Goal: Find specific page/section: Find specific page/section

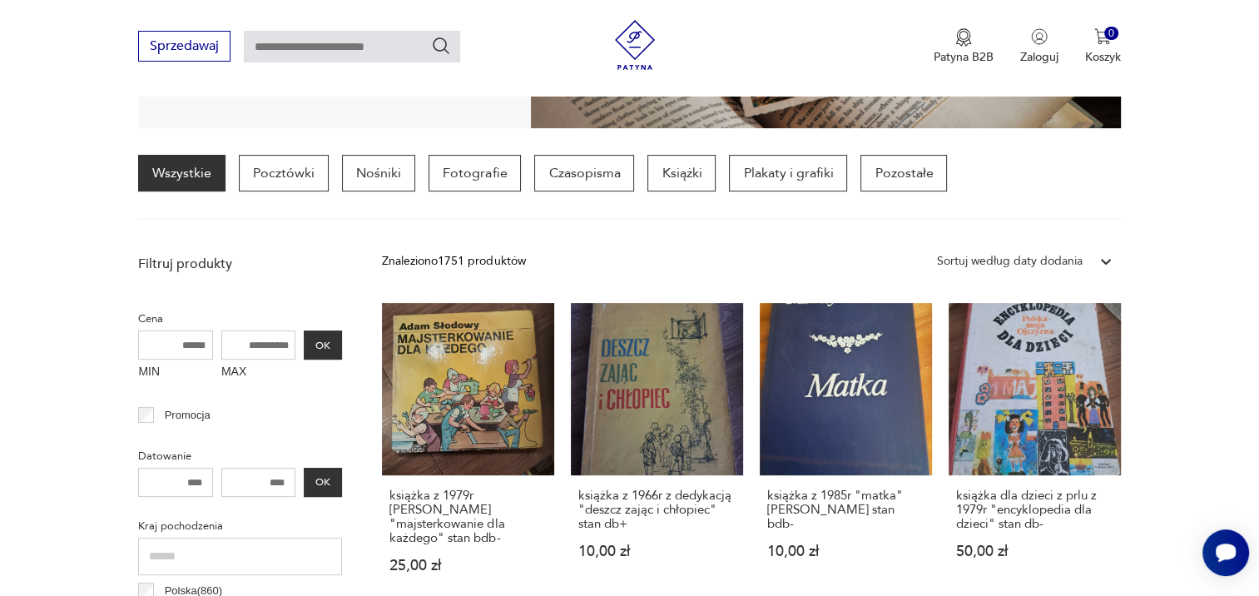
scroll to position [393, 0]
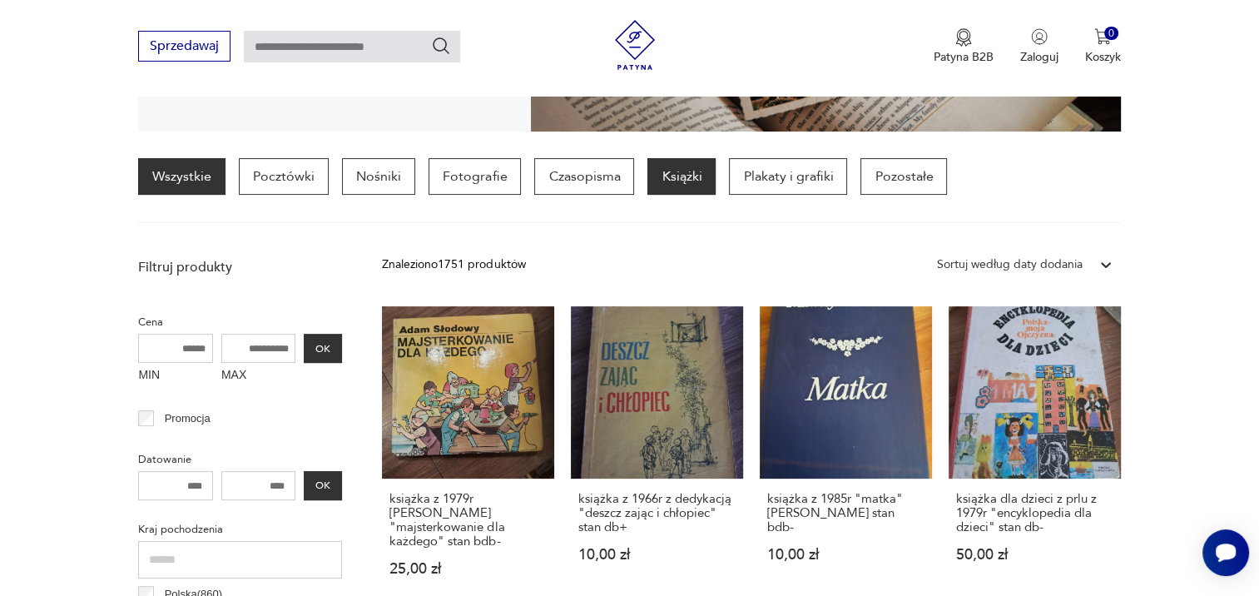
click at [672, 176] on p "Książki" at bounding box center [681, 176] width 68 height 37
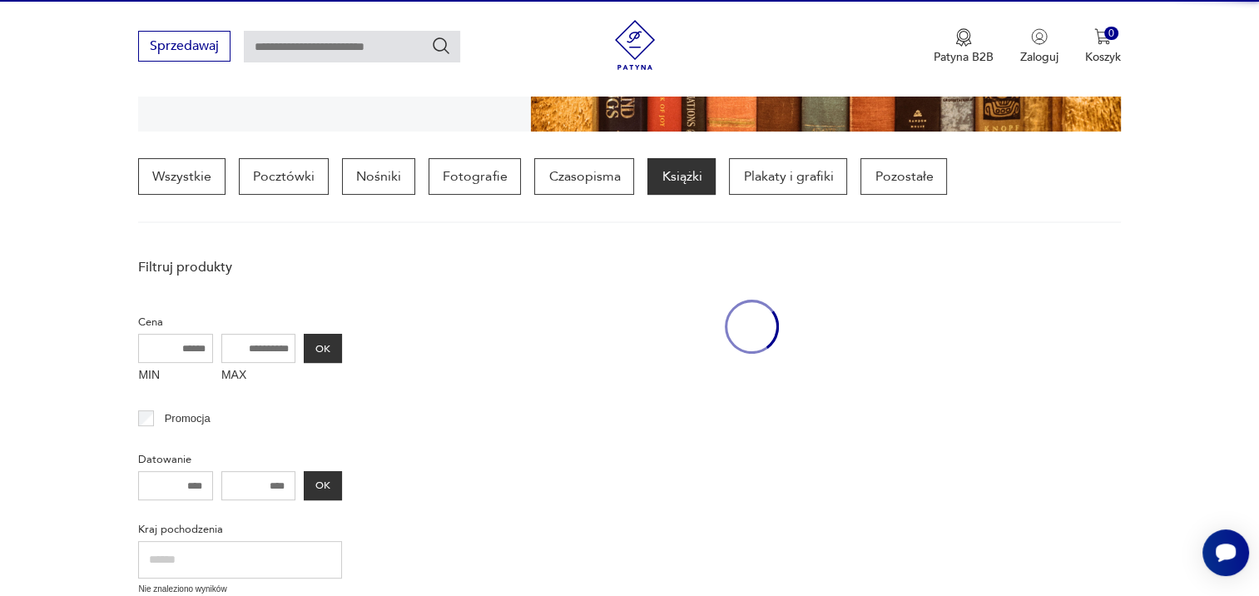
scroll to position [392, 0]
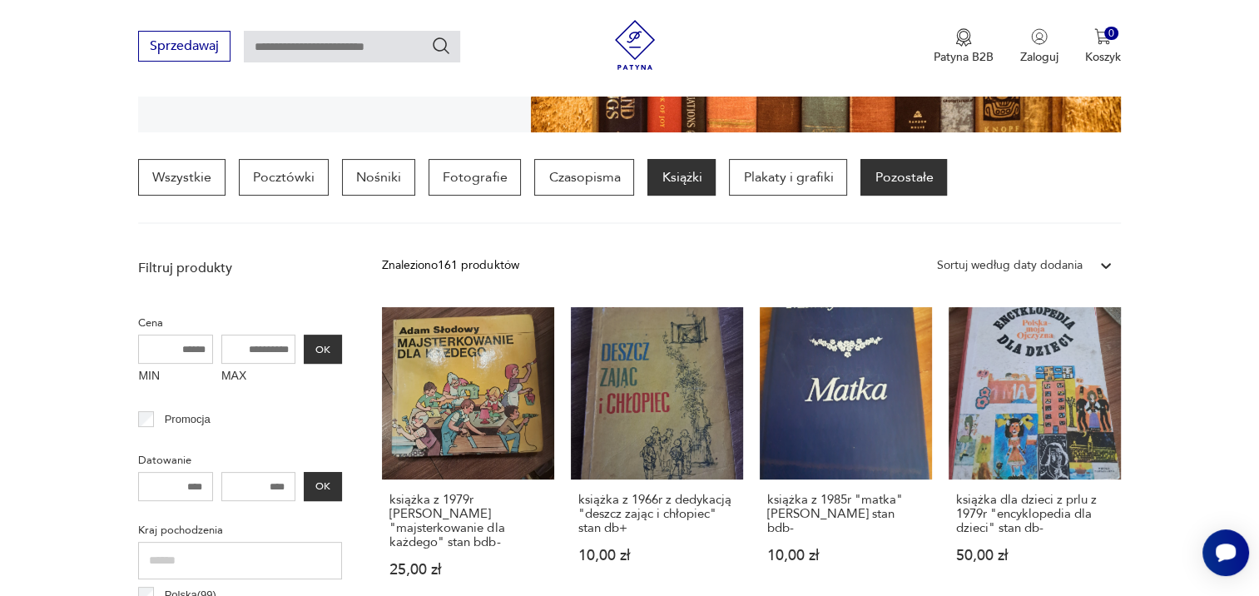
click at [885, 173] on p "Pozostałe" at bounding box center [903, 177] width 87 height 37
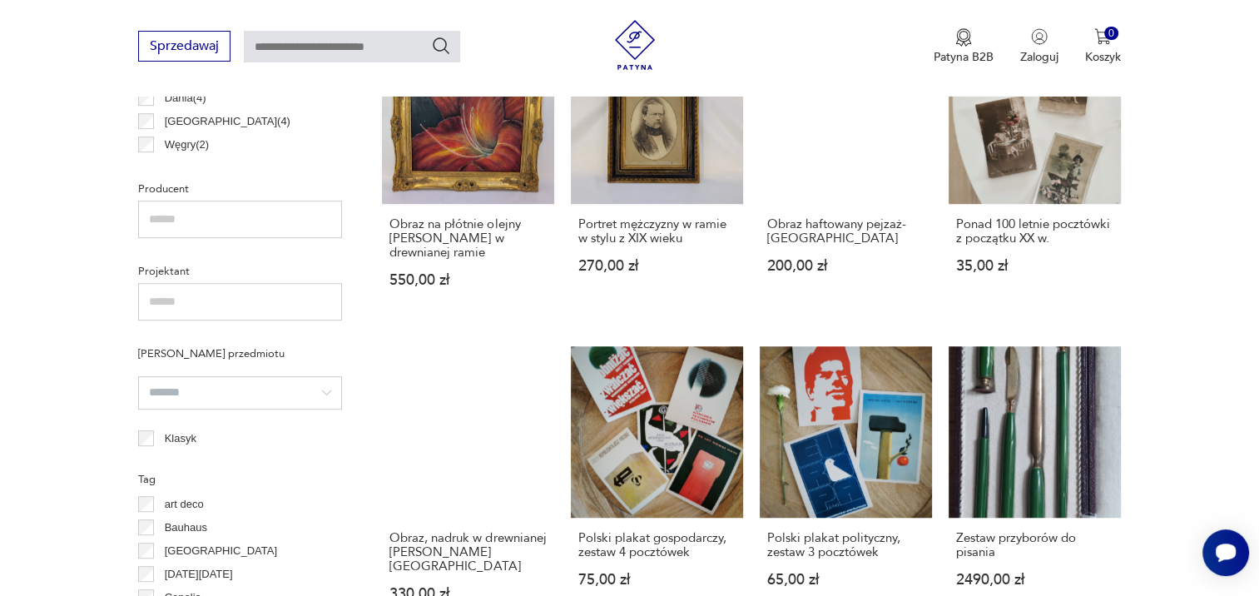
scroll to position [988, 0]
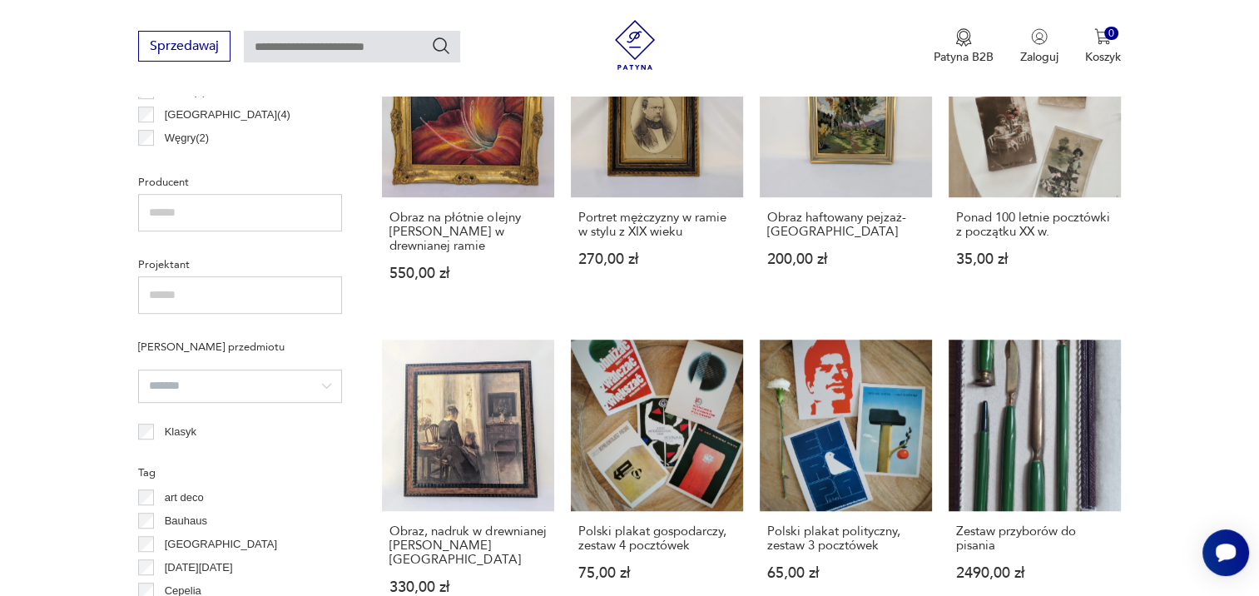
click at [243, 201] on input "text" at bounding box center [240, 212] width 204 height 37
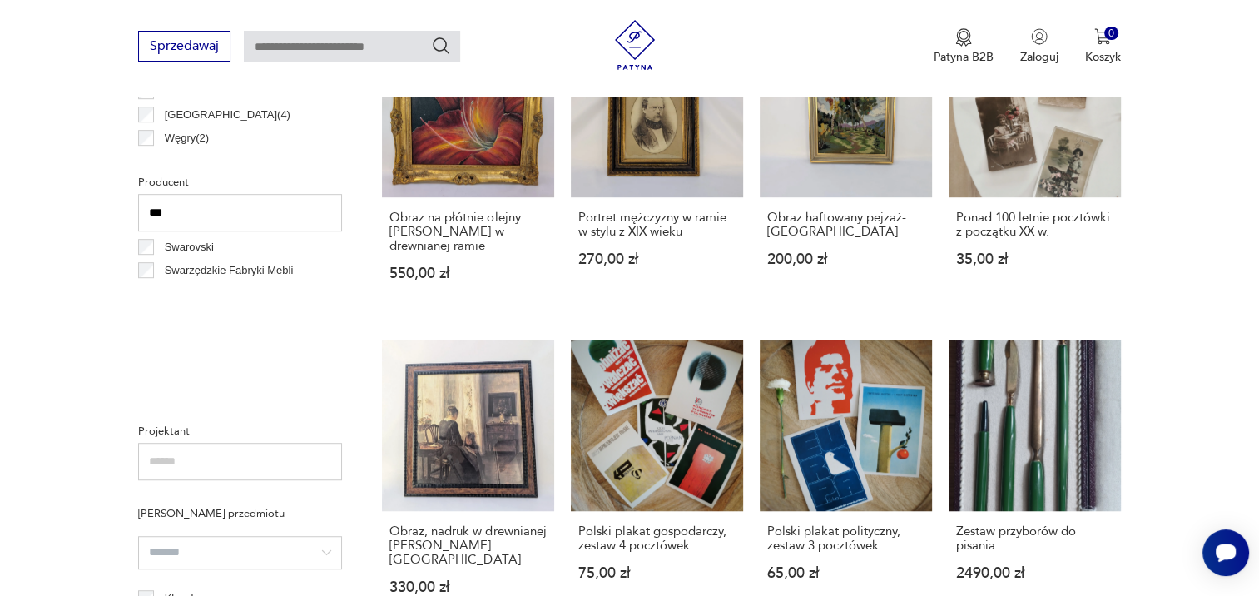
type input "***"
click at [232, 267] on p "Swarzędzkie Fabryki Mebli" at bounding box center [229, 270] width 129 height 18
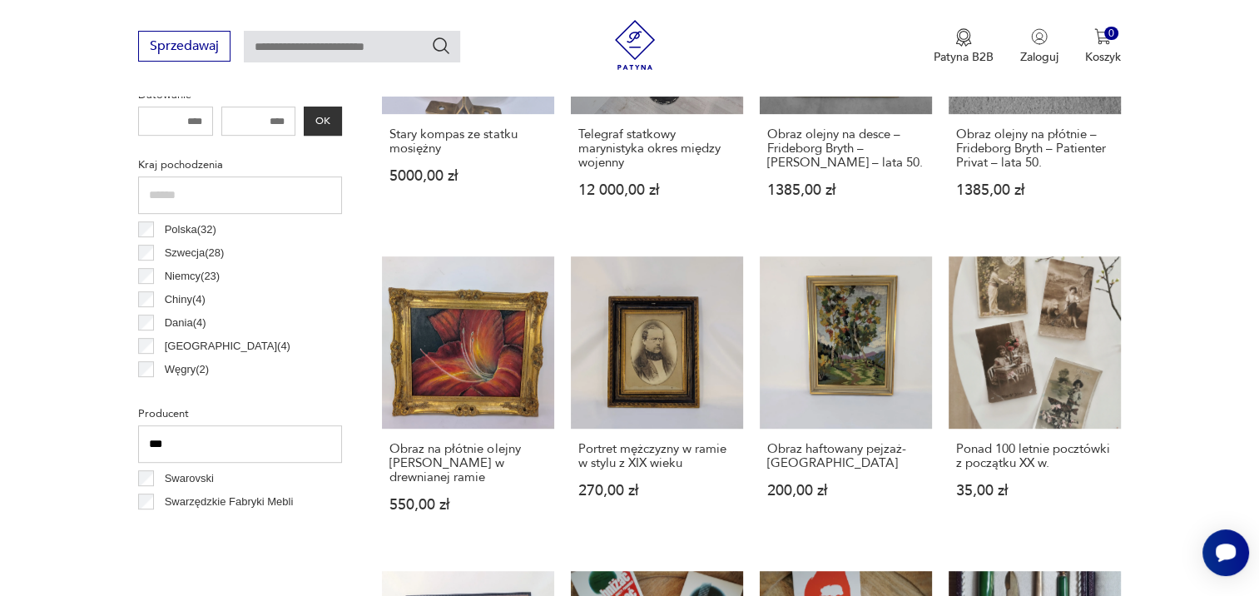
scroll to position [392, 0]
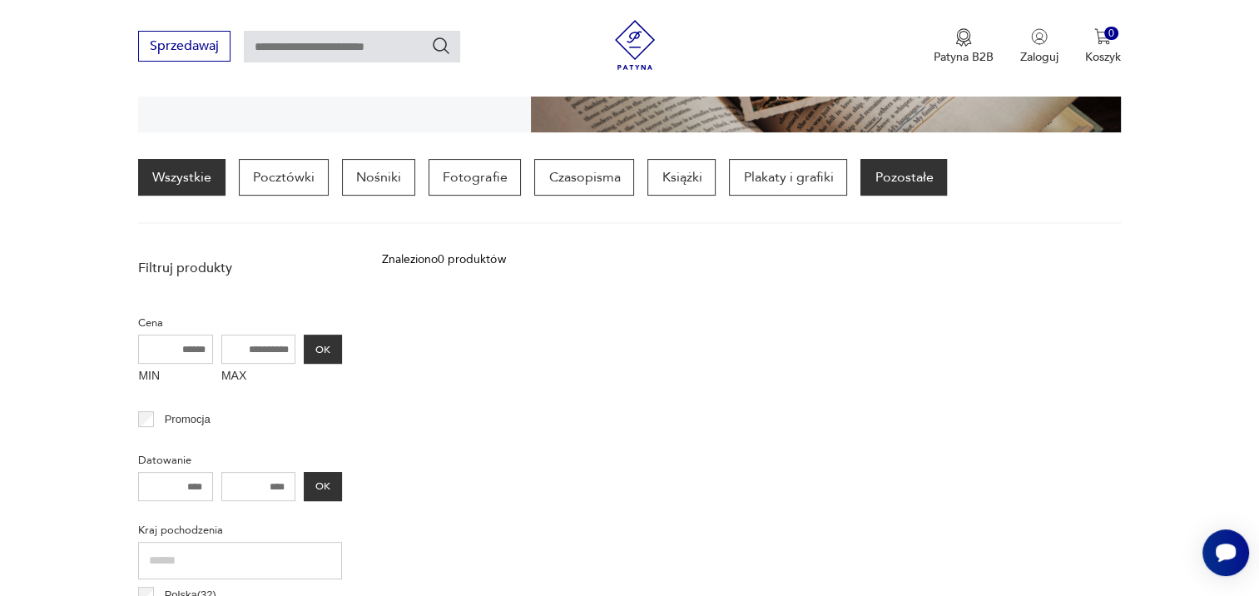
click at [185, 178] on link "Wszystkie" at bounding box center [181, 177] width 87 height 37
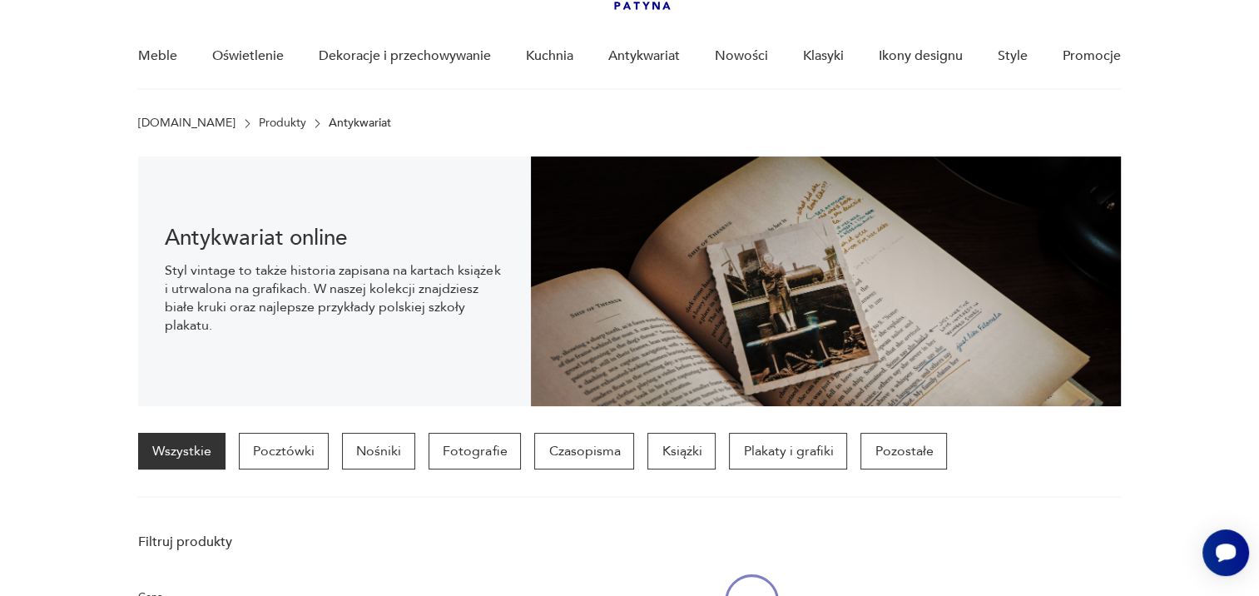
scroll to position [116, 0]
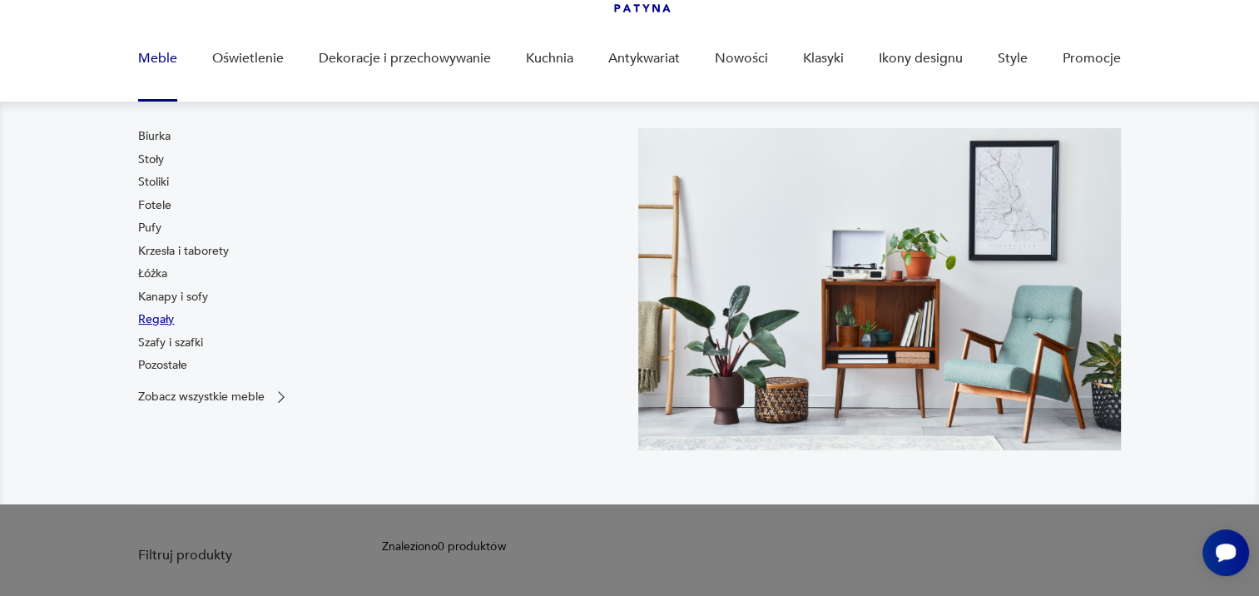
click at [161, 316] on link "Regały" at bounding box center [156, 319] width 36 height 17
